Goal: Task Accomplishment & Management: Complete application form

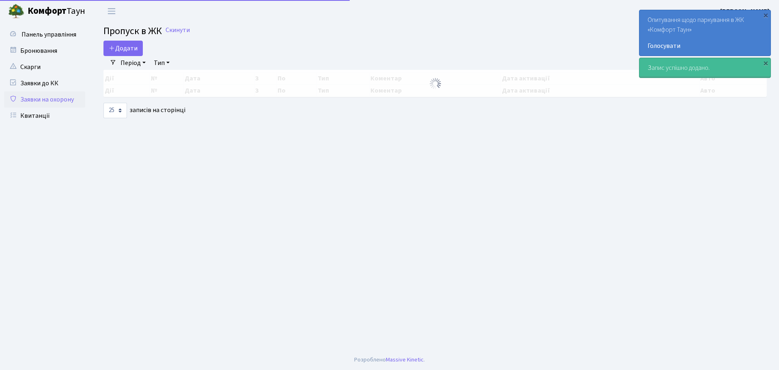
select select "25"
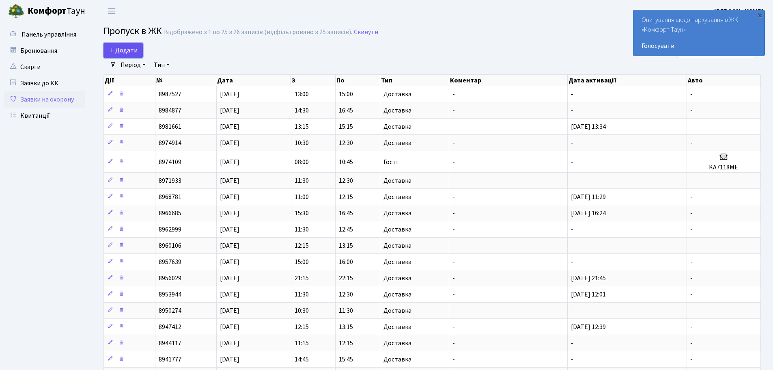
click at [129, 53] on span "Додати" at bounding box center [123, 50] width 29 height 9
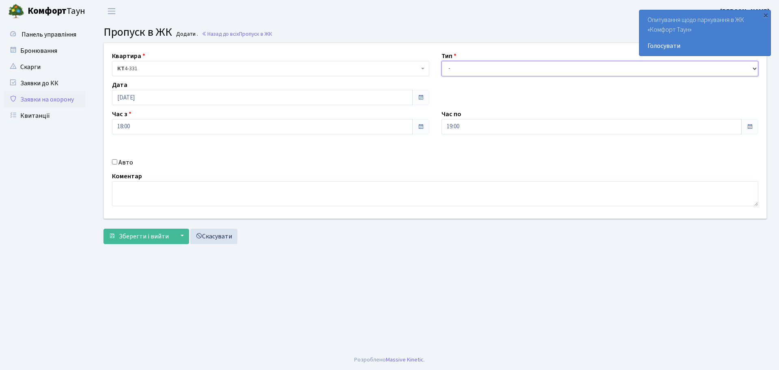
click at [489, 66] on select "- Доставка Таксі Гості Сервіс" at bounding box center [600, 68] width 317 height 15
select select "2"
click at [442, 61] on select "- Доставка Таксі Гості Сервіс" at bounding box center [600, 68] width 317 height 15
click at [129, 161] on label "Авто" at bounding box center [126, 162] width 15 height 10
click at [117, 161] on input "Авто" at bounding box center [114, 161] width 5 height 5
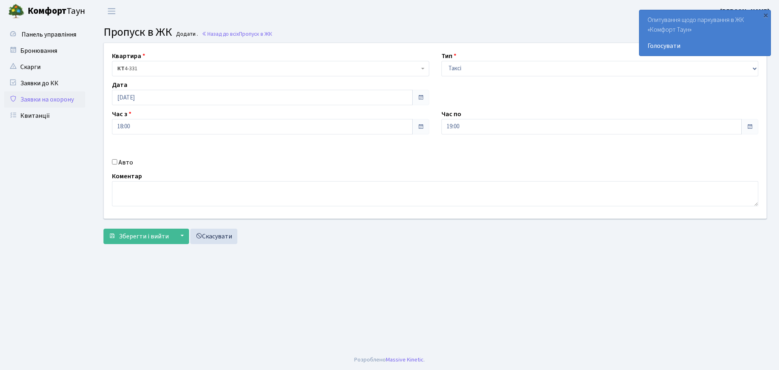
checkbox input "true"
click at [506, 157] on input "text" at bounding box center [600, 155] width 317 height 15
type input "Ф"
type input "АА2037ІЕ"
click at [540, 120] on input "19:00" at bounding box center [592, 126] width 301 height 15
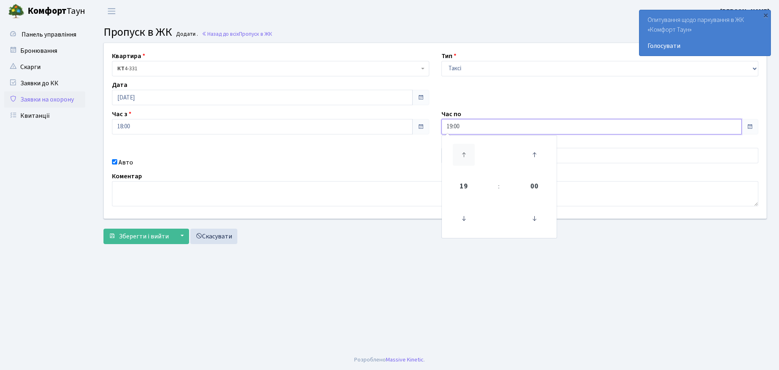
click at [474, 153] on icon at bounding box center [464, 155] width 22 height 22
type input "20:00"
click at [381, 258] on main "Admin Пропуск в ЖК Додати Пропуск в ЖК Додати . Назад до всіх Пропуск в ЖК Квар…" at bounding box center [435, 185] width 688 height 327
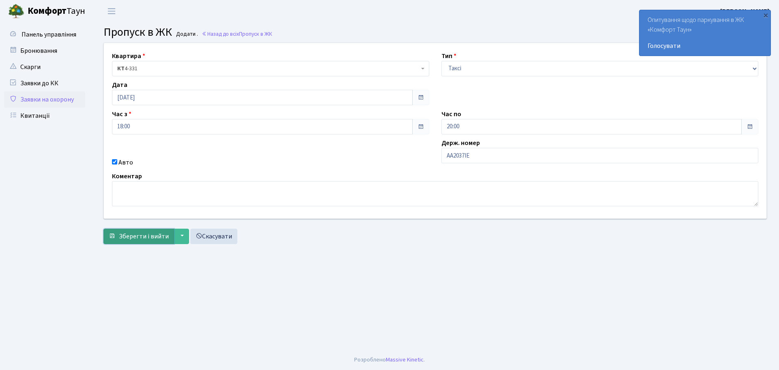
click at [134, 239] on span "Зберегти і вийти" at bounding box center [144, 236] width 50 height 9
click at [765, 17] on div "×" at bounding box center [766, 15] width 8 height 8
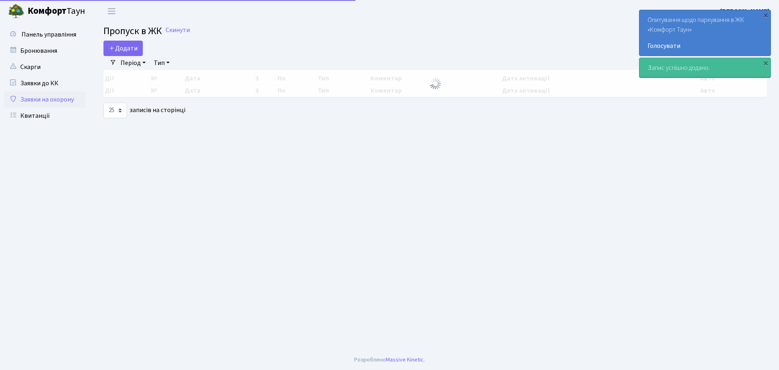
select select "25"
